Goal: Task Accomplishment & Management: Use online tool/utility

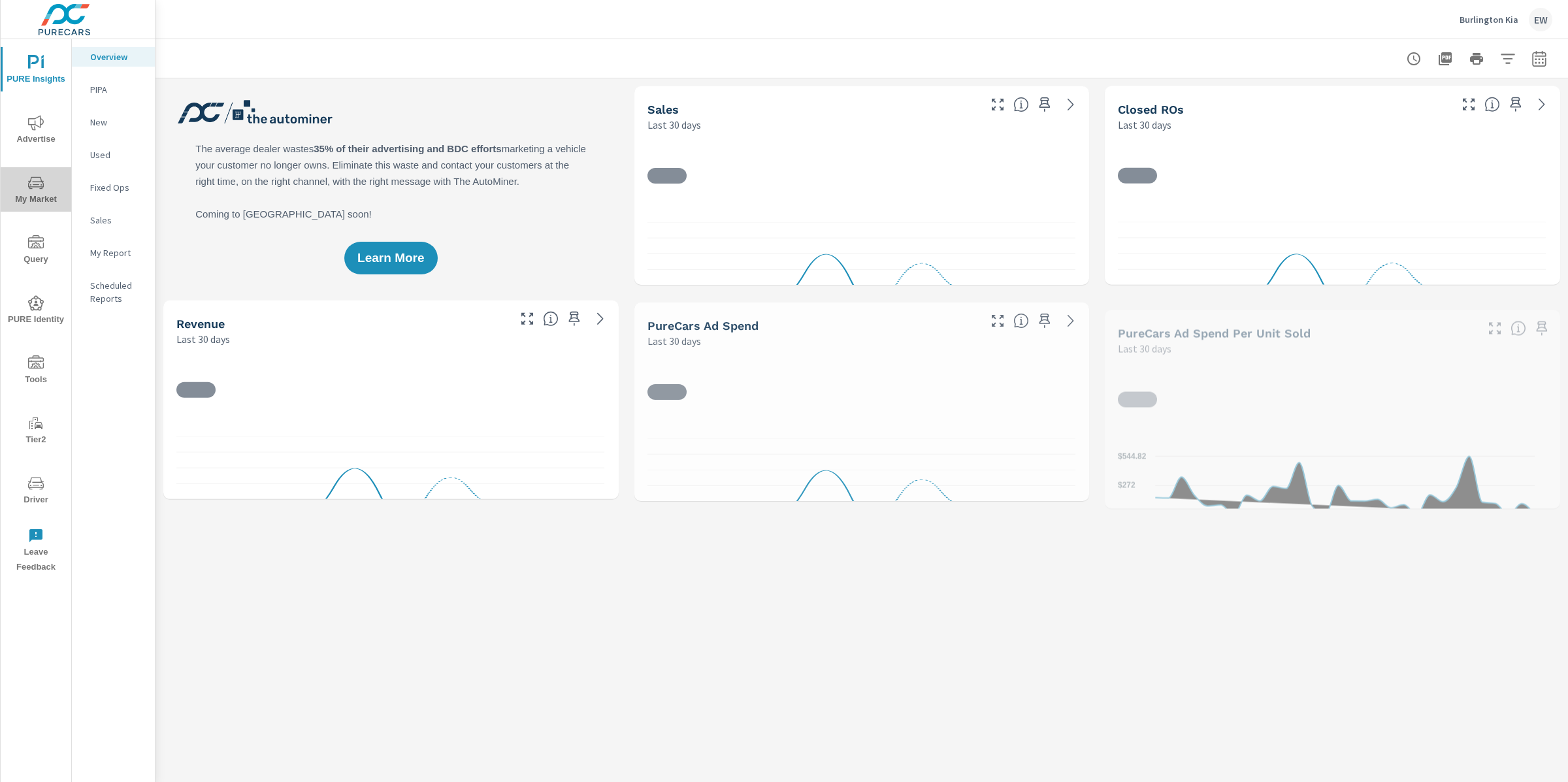
click at [34, 184] on icon "nav menu" at bounding box center [36, 183] width 16 height 16
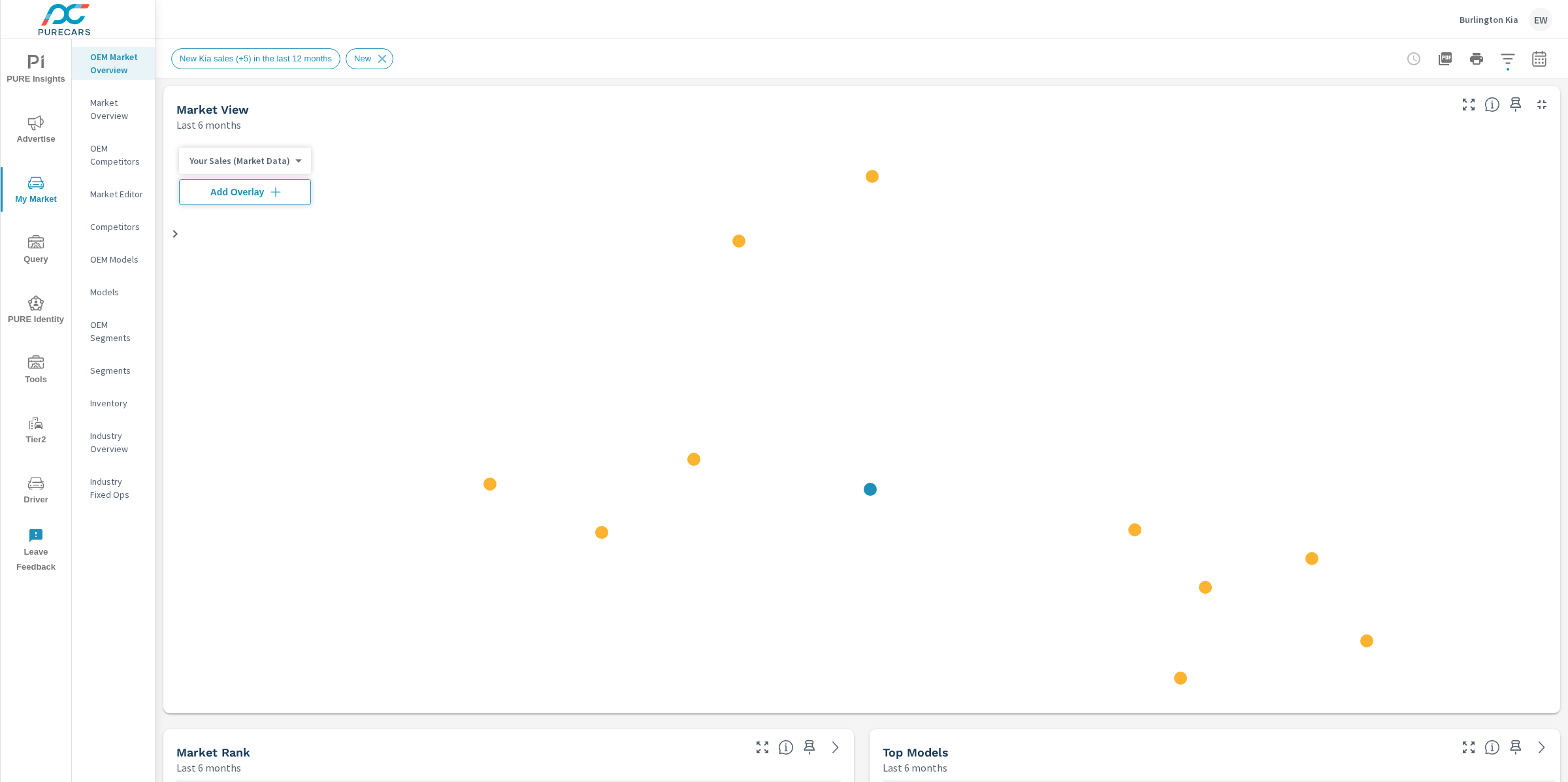
scroll to position [1, 0]
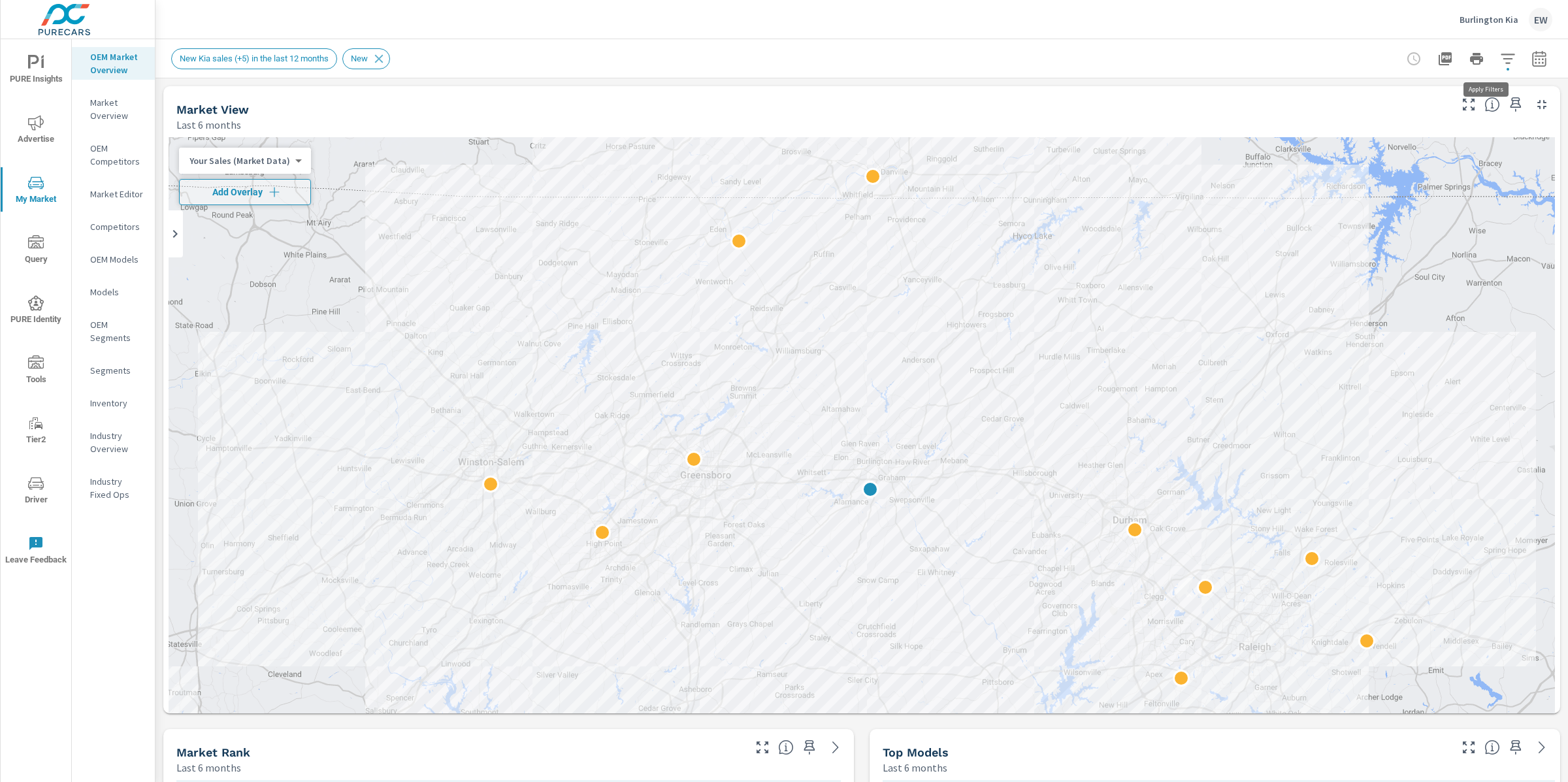
click at [1500, 60] on icon "button" at bounding box center [1508, 59] width 16 height 16
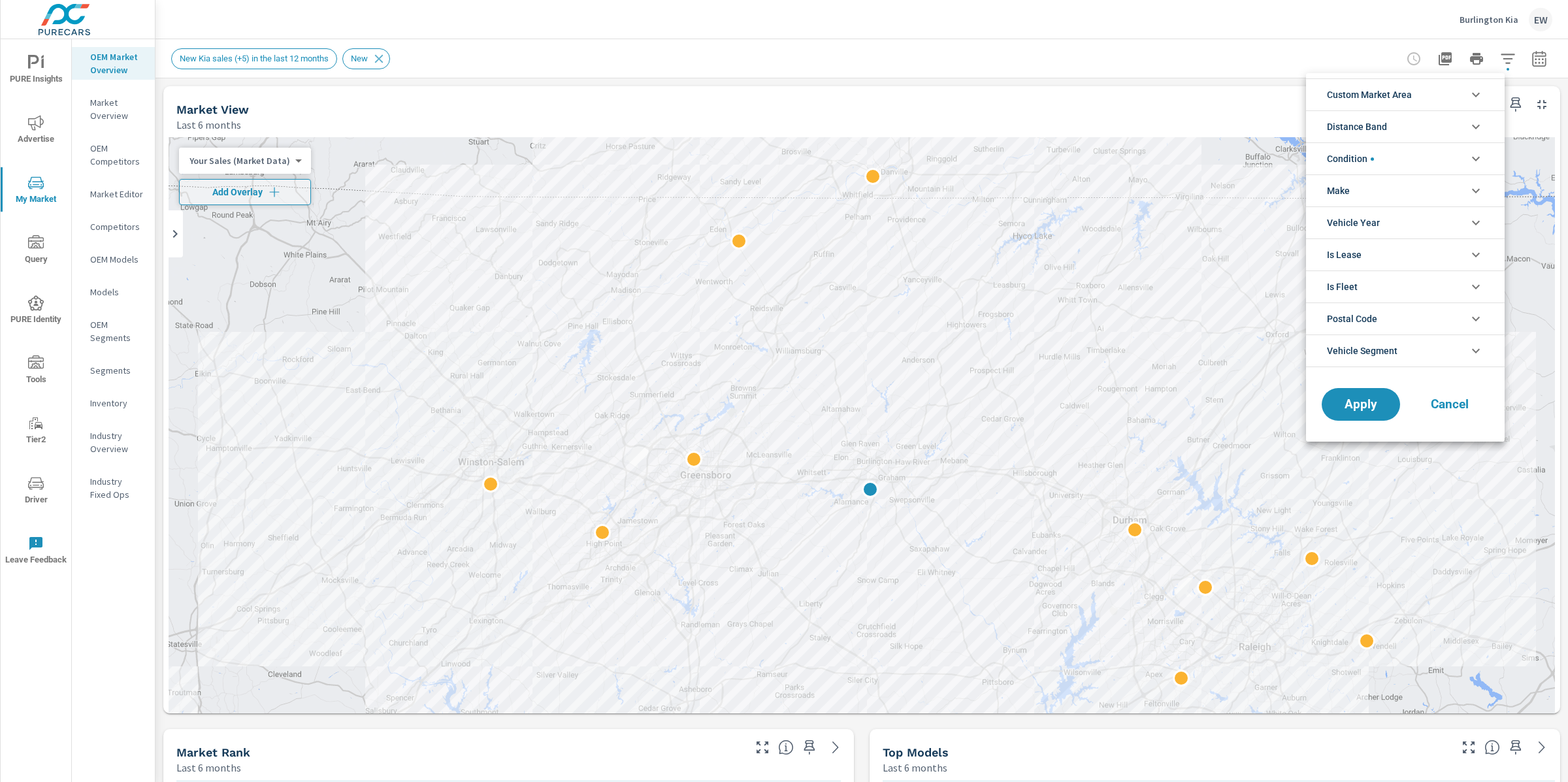
click at [1406, 96] on span "Custom Market Area" at bounding box center [1369, 95] width 85 height 32
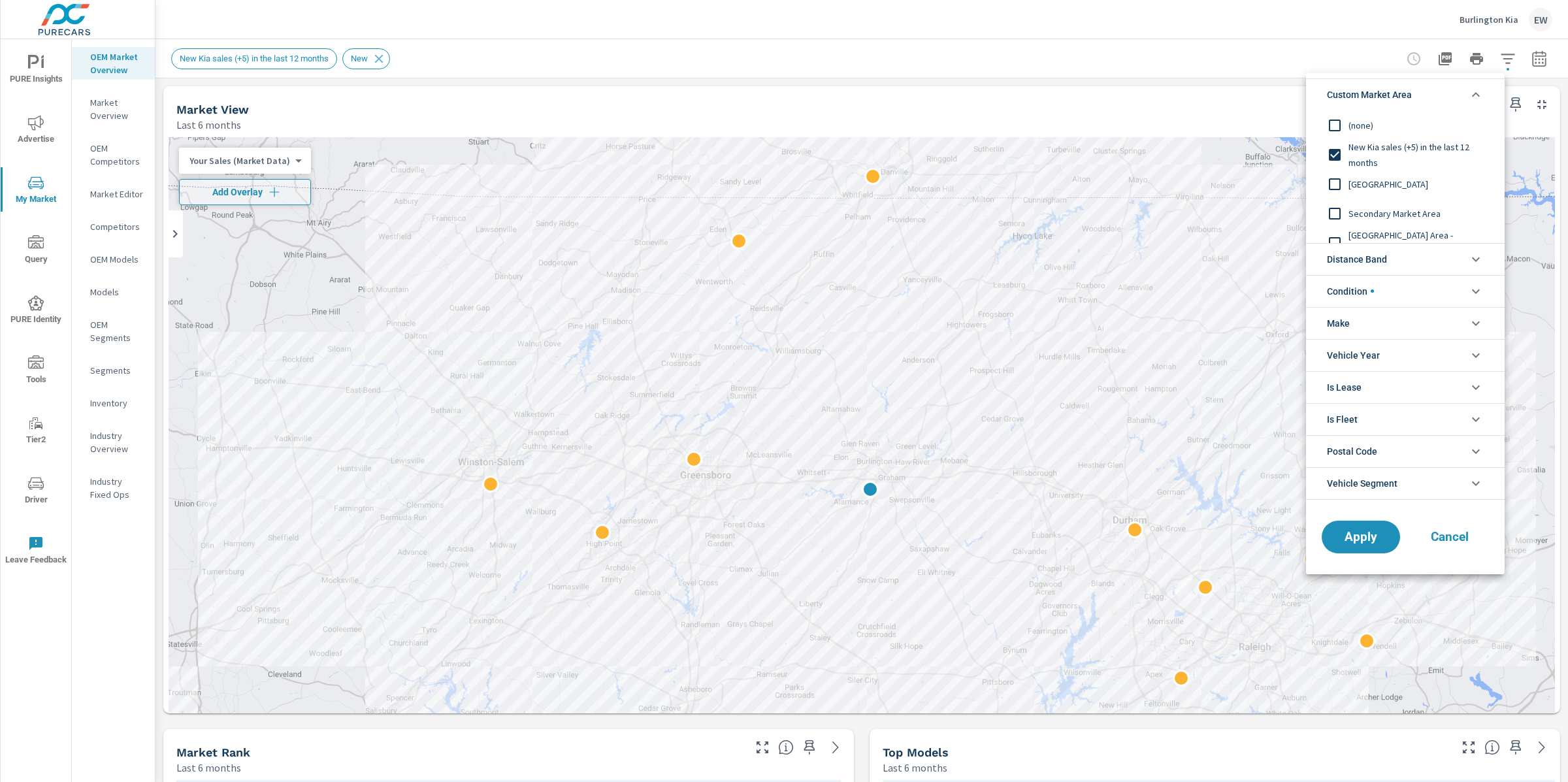
click at [1340, 177] on input "filter options" at bounding box center [1335, 183] width 27 height 27
click at [1349, 539] on span "Apply" at bounding box center [1361, 537] width 53 height 12
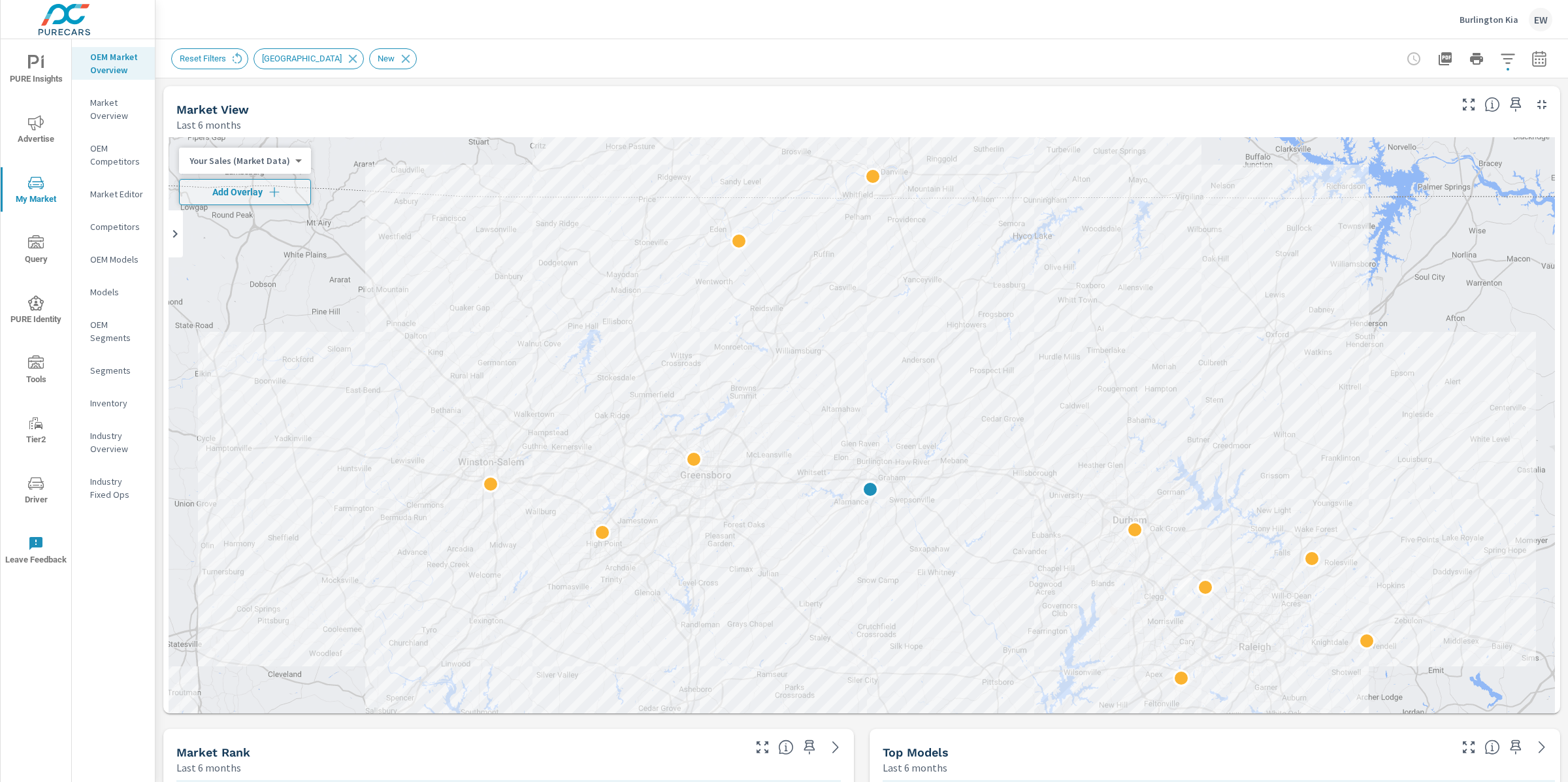
scroll to position [1, 0]
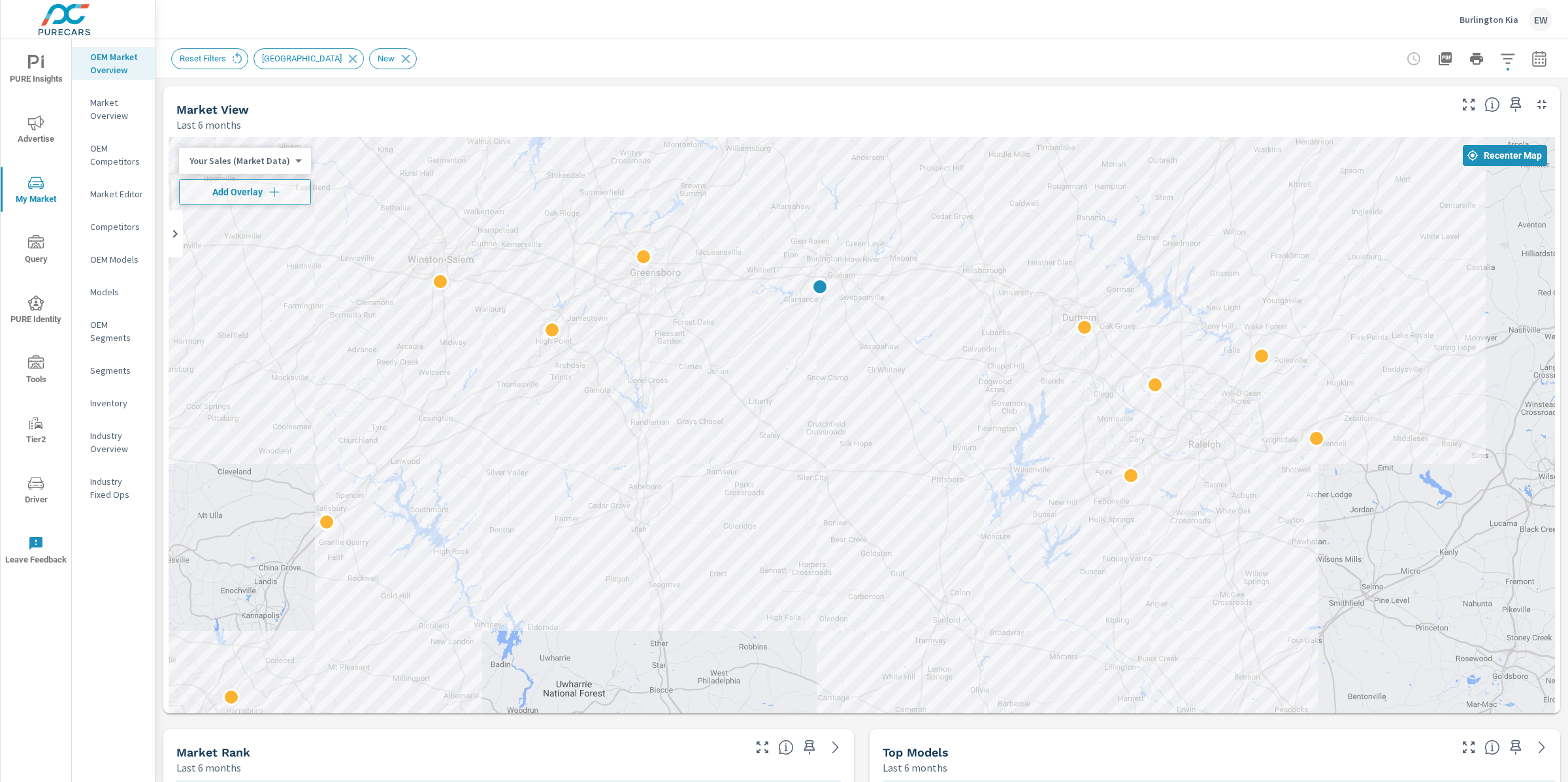
drag, startPoint x: 424, startPoint y: 616, endPoint x: 378, endPoint y: 397, distance: 223.8
click at [378, 397] on div at bounding box center [861, 480] width 1386 height 687
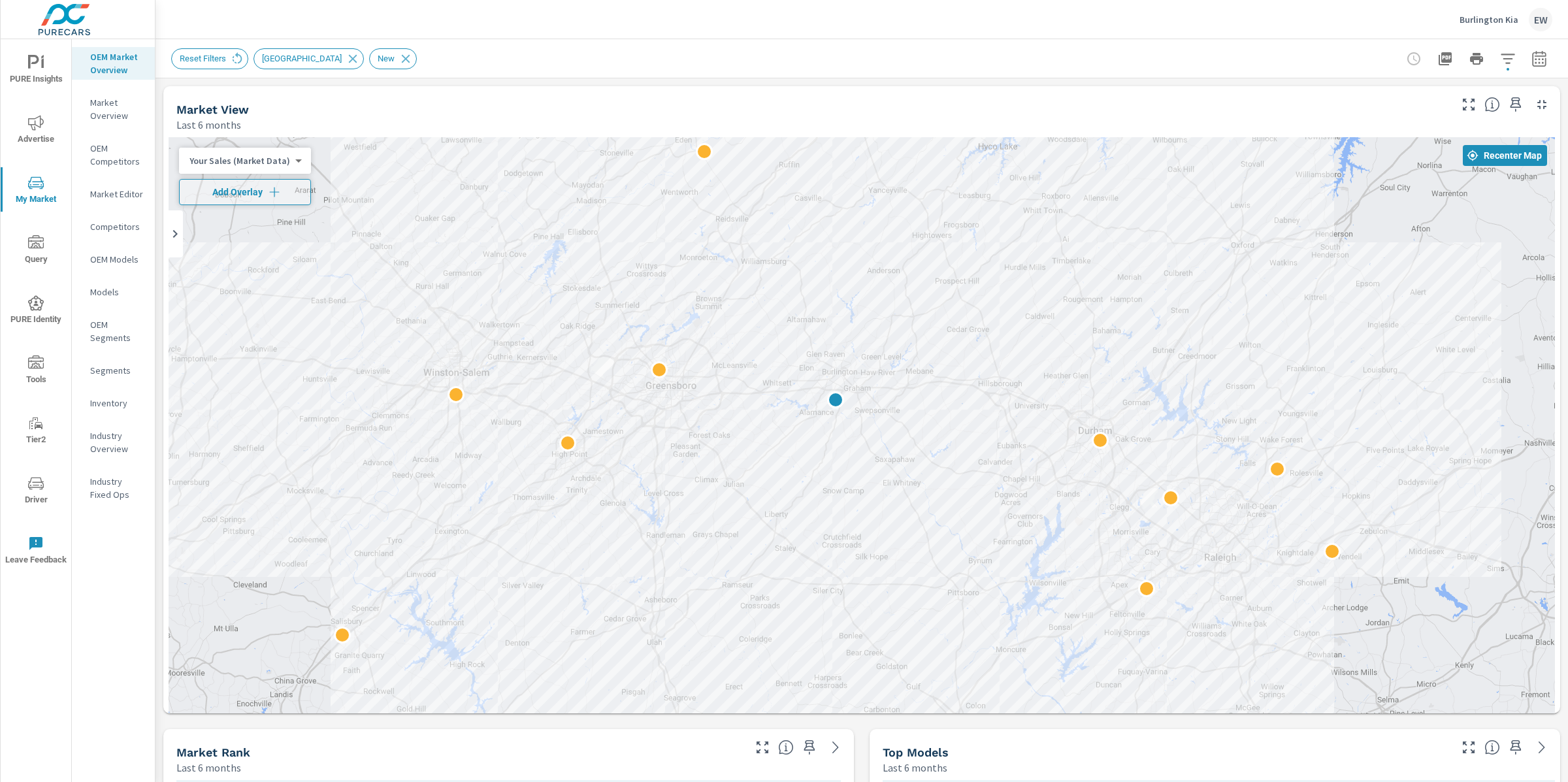
drag, startPoint x: 883, startPoint y: 570, endPoint x: 913, endPoint y: 682, distance: 115.9
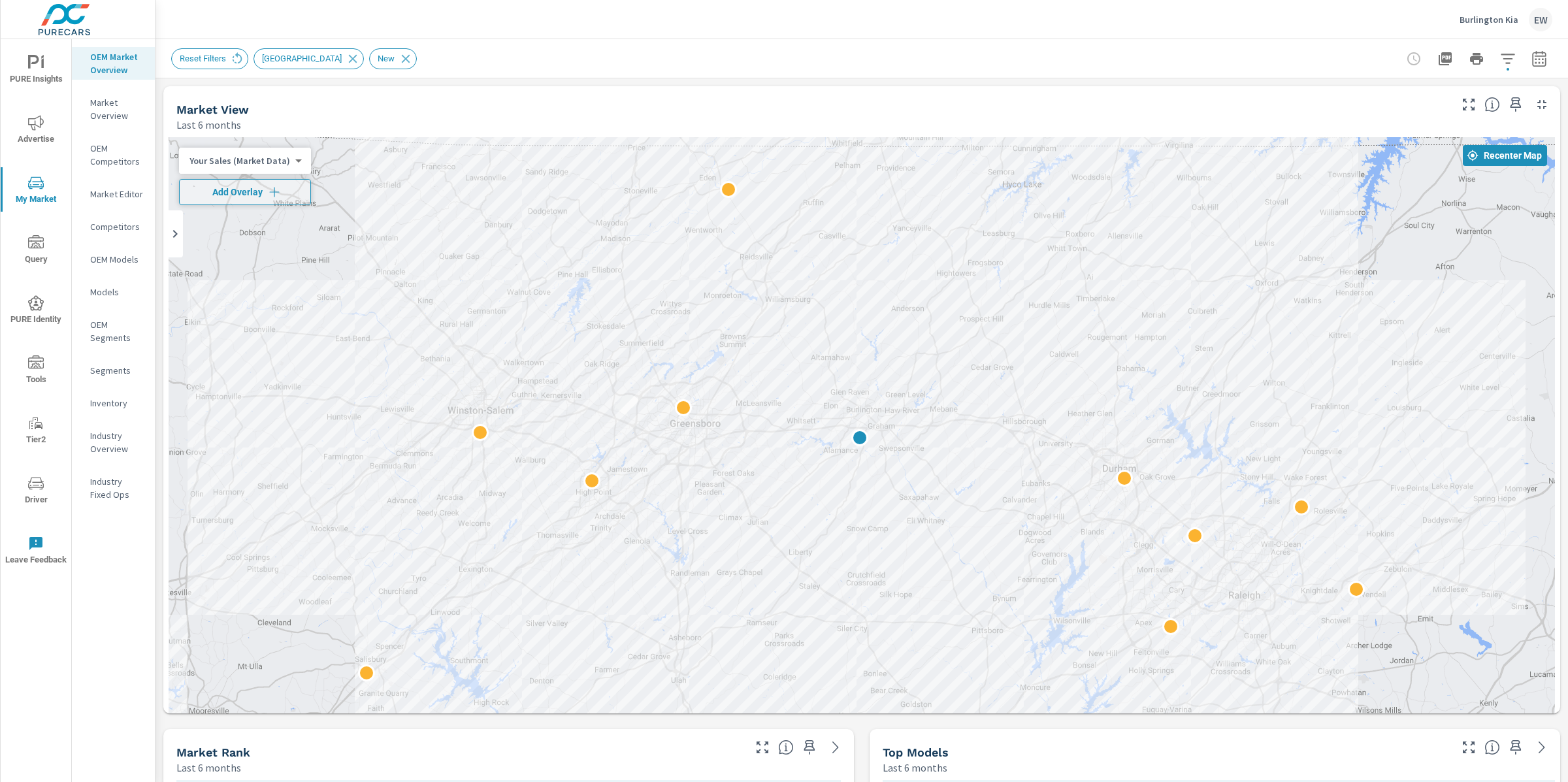
drag, startPoint x: 1201, startPoint y: 307, endPoint x: 1235, endPoint y: 359, distance: 62.1
click at [1235, 359] on div at bounding box center [861, 480] width 1386 height 687
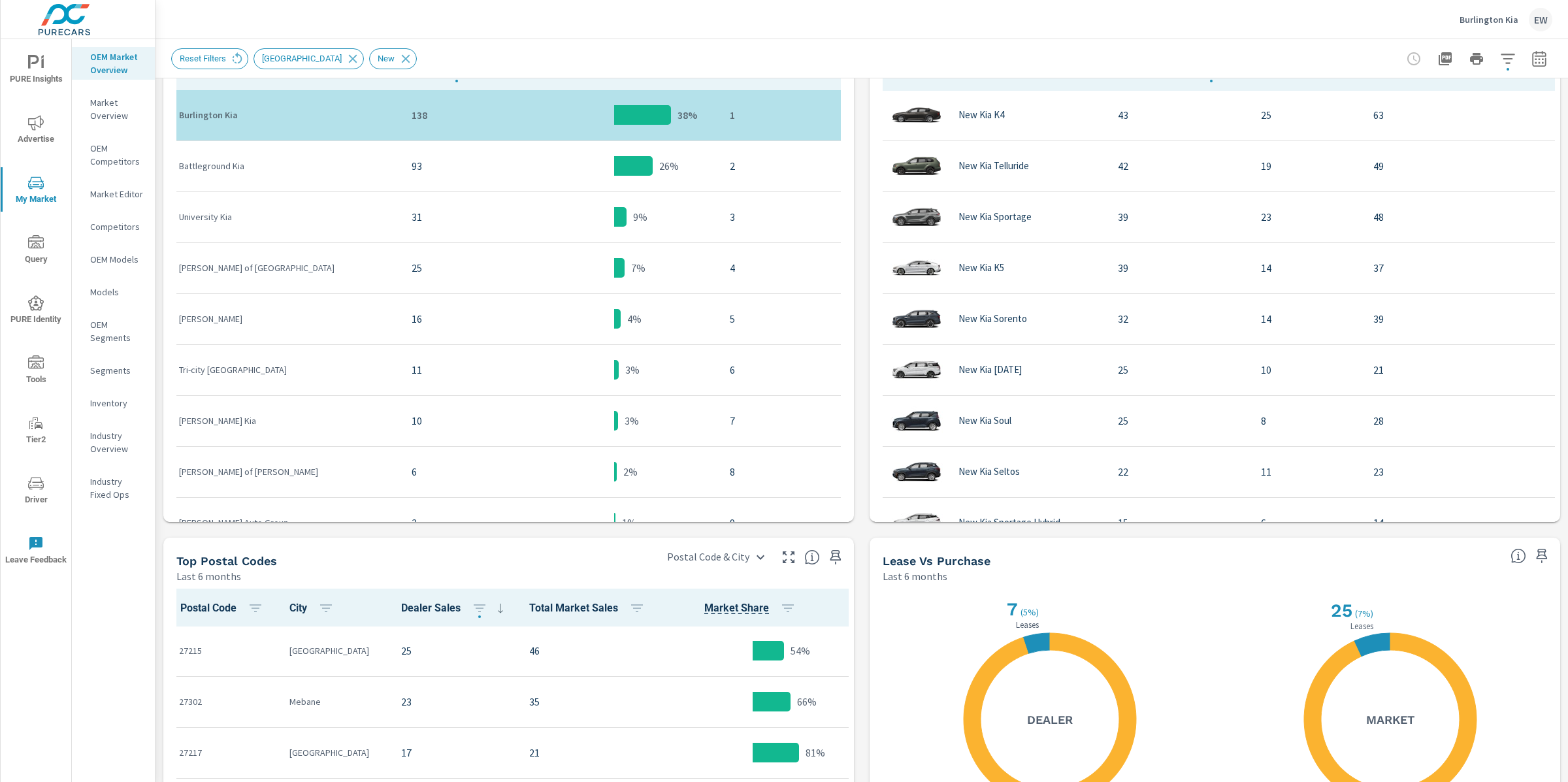
scroll to position [727, 0]
click at [163, 153] on div "Market View Last 6 months ← Move left → Move right ↑ Move up ↓ Move down + Zoom…" at bounding box center [861, 209] width 1413 height 1714
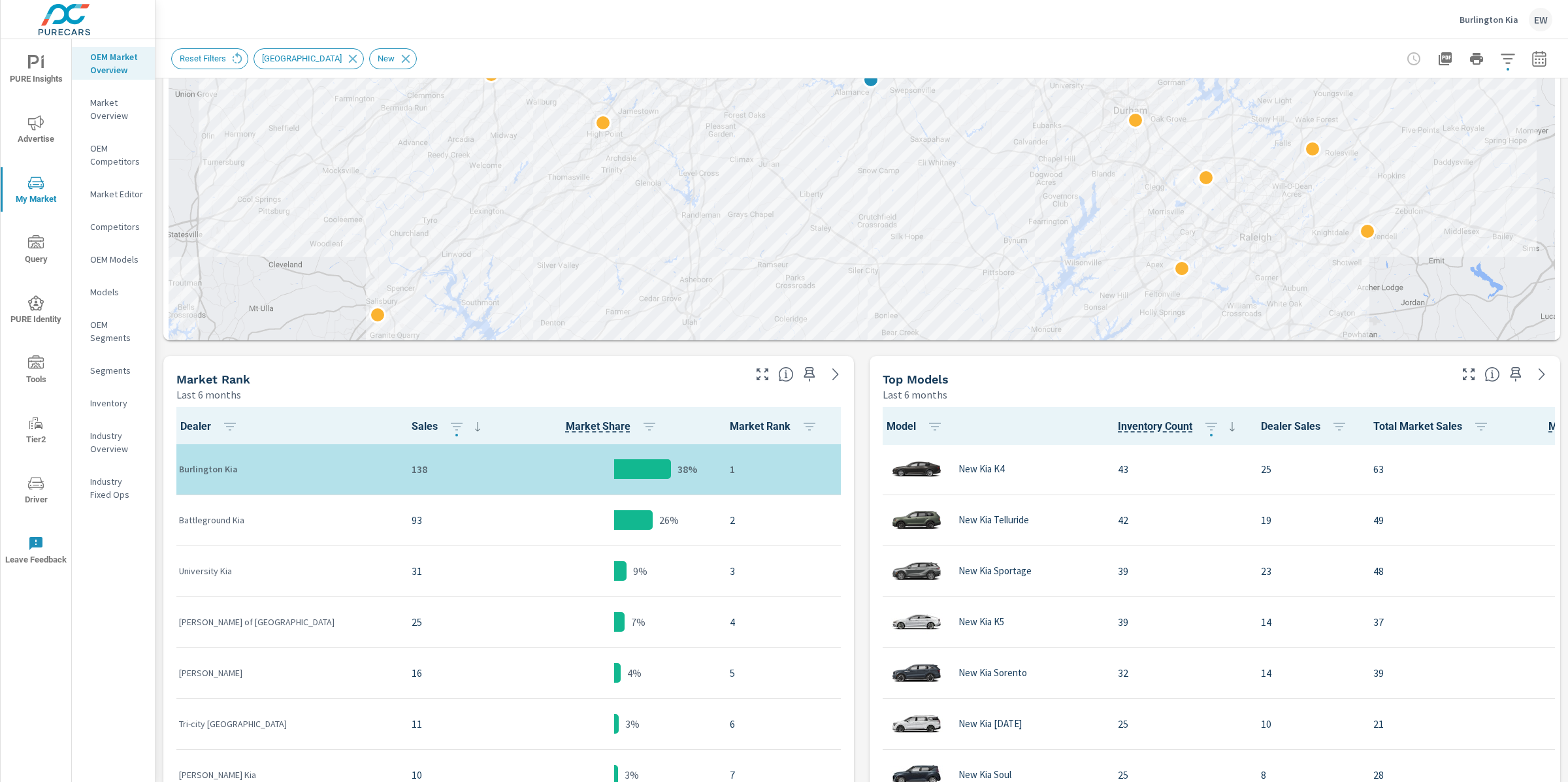
scroll to position [136, 0]
